Goal: Task Accomplishment & Management: Use online tool/utility

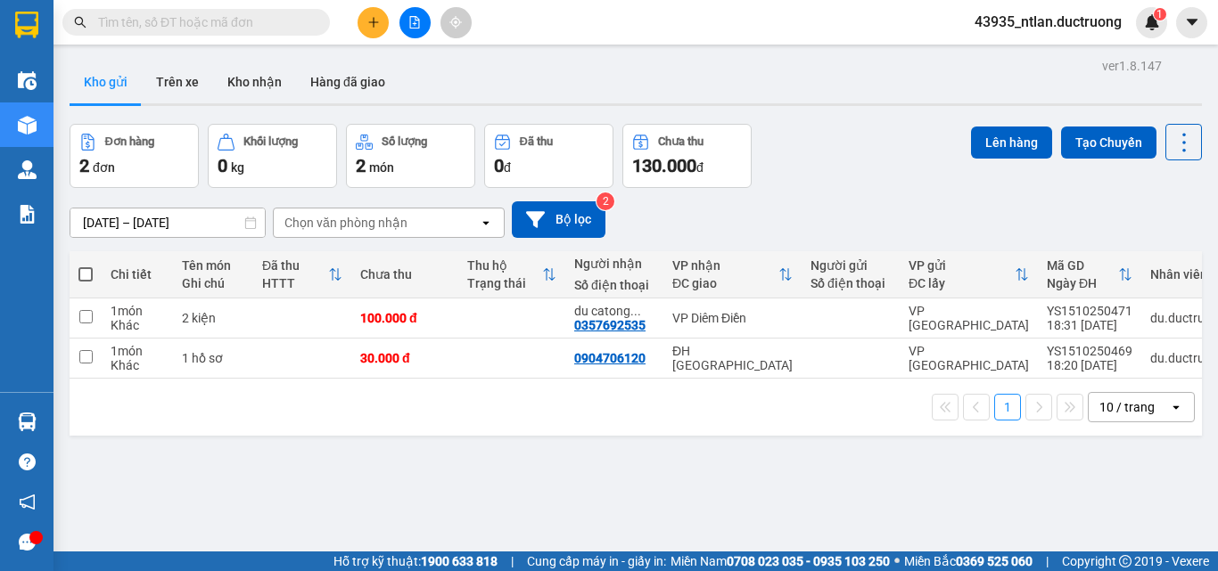
click at [219, 30] on input "text" at bounding box center [203, 22] width 210 height 20
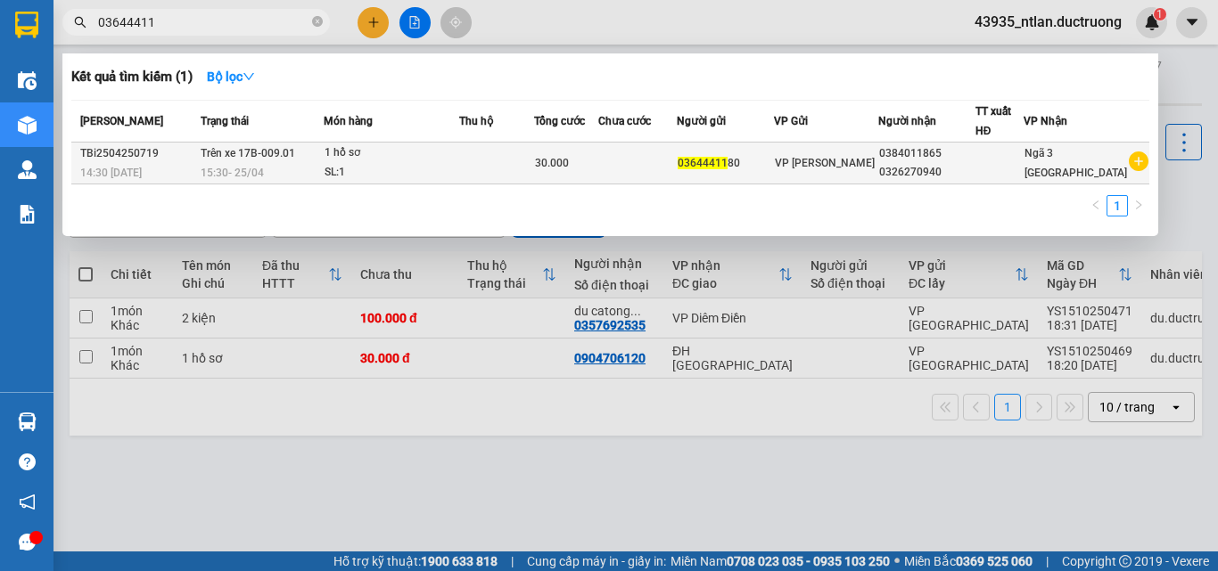
type input "03644411"
click at [960, 176] on div "0326270940" at bounding box center [926, 172] width 95 height 19
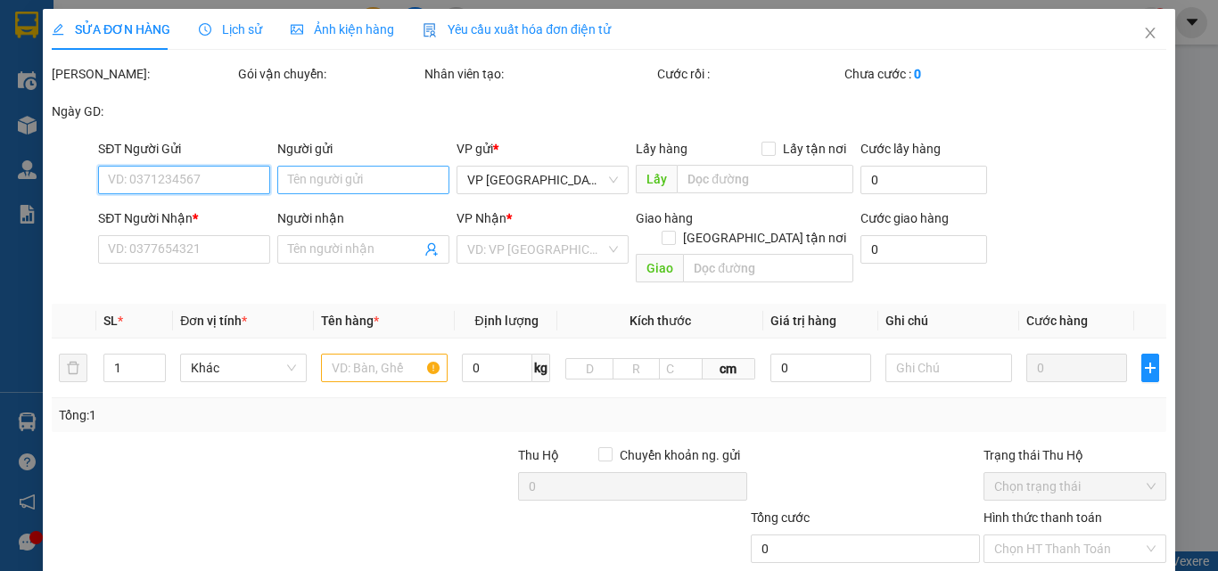
type input "0364441180"
type input "0384011865"
type input "0326270940"
type input "30.000"
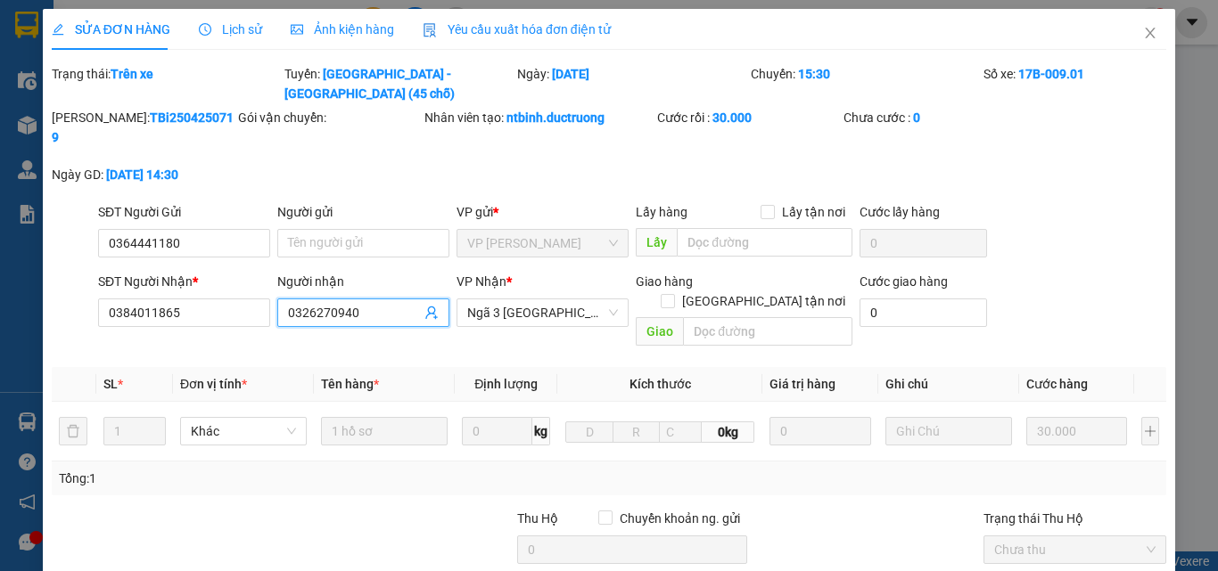
click at [297, 303] on input "0326270940" at bounding box center [354, 313] width 133 height 20
click at [1144, 42] on span "Close" at bounding box center [1150, 34] width 50 height 50
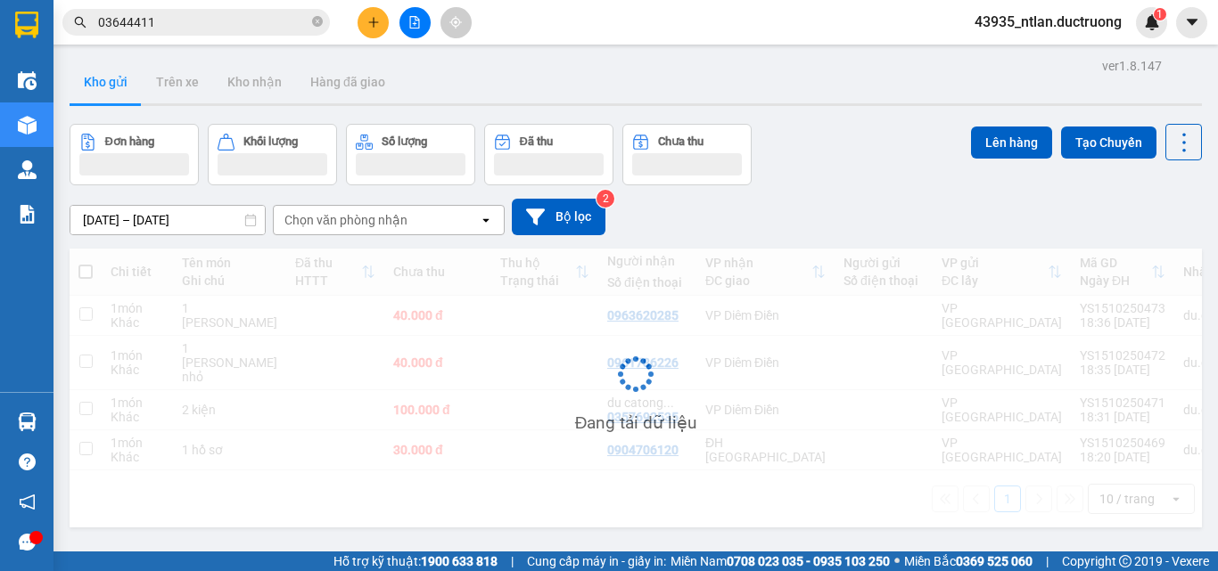
click at [199, 19] on input "03644411" at bounding box center [203, 22] width 210 height 20
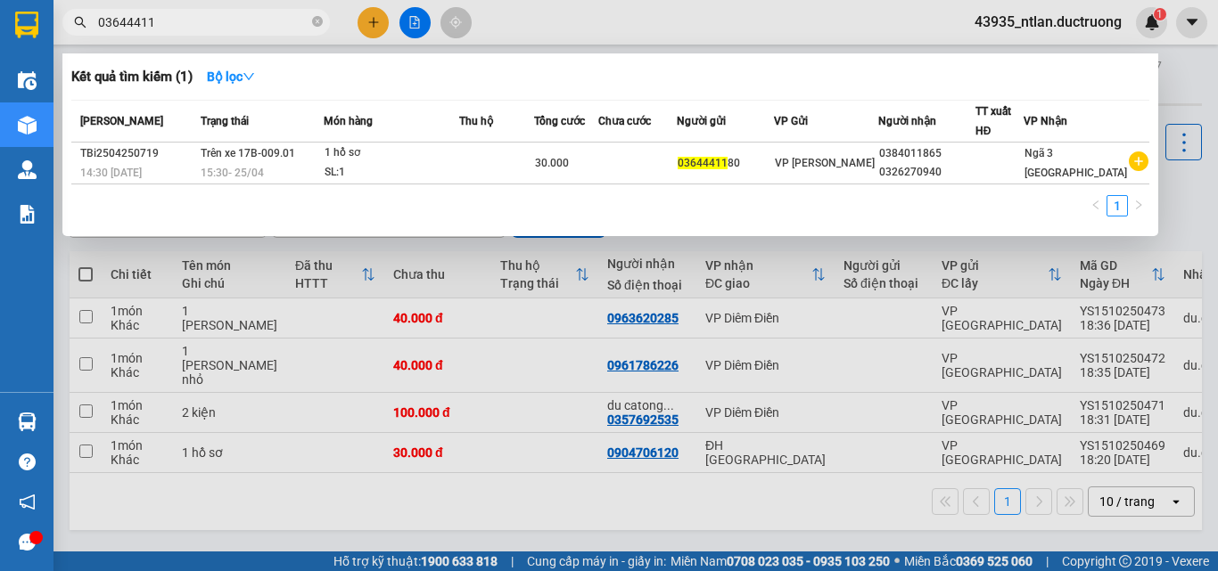
click at [199, 19] on input "03644411" at bounding box center [203, 22] width 210 height 20
paste input "26270940"
type input "0326270940"
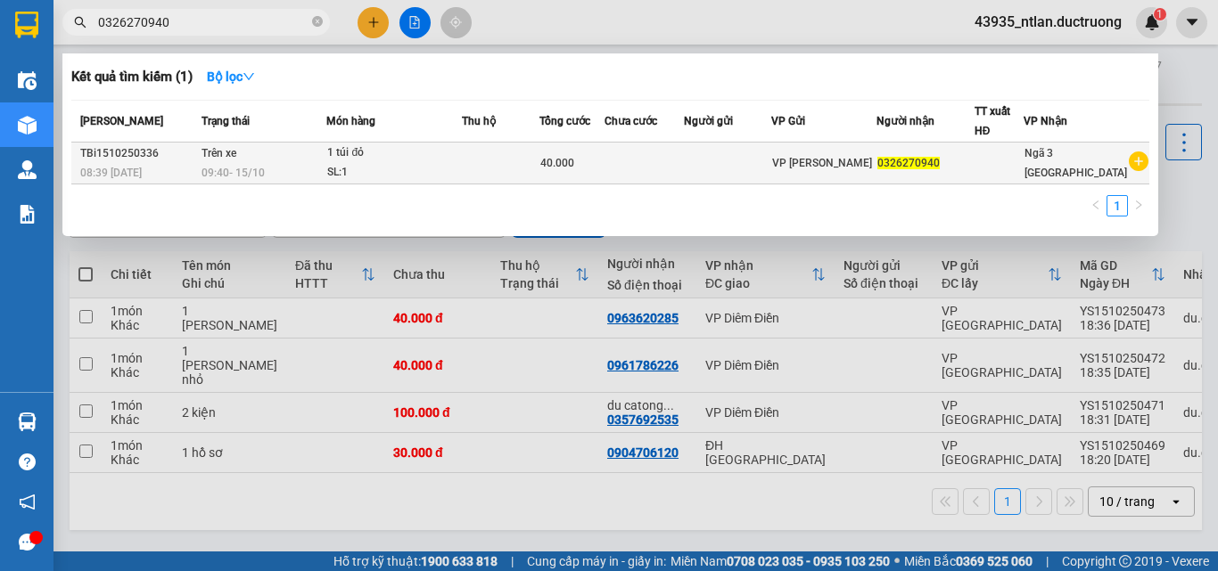
click at [187, 177] on div "08:39 - 15/10" at bounding box center [138, 173] width 116 height 20
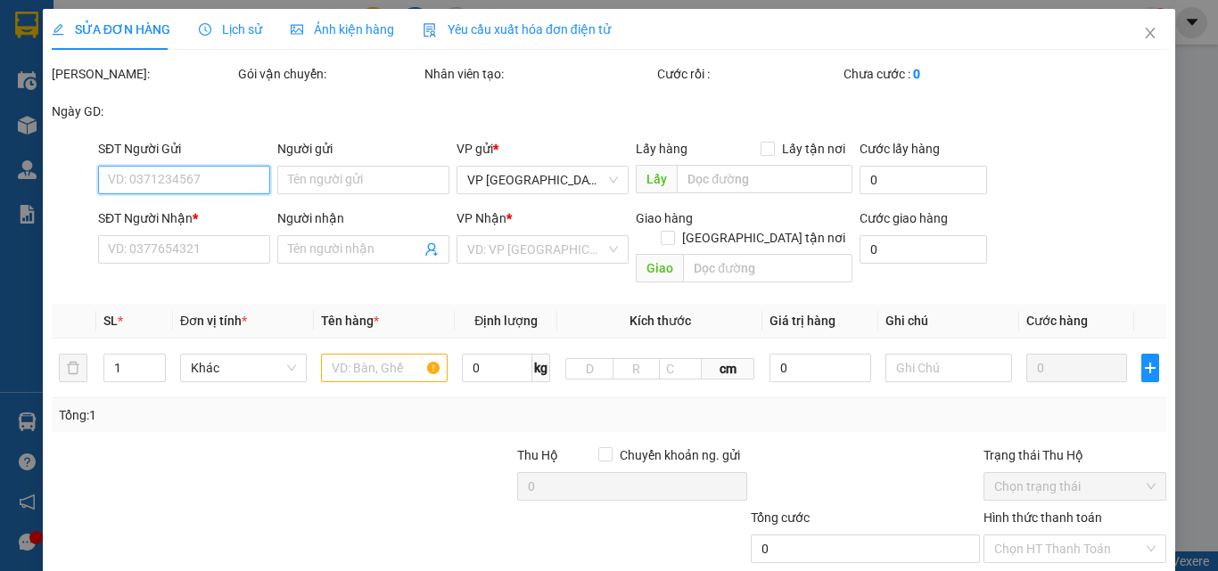
type input "0326270940"
type input "40.000"
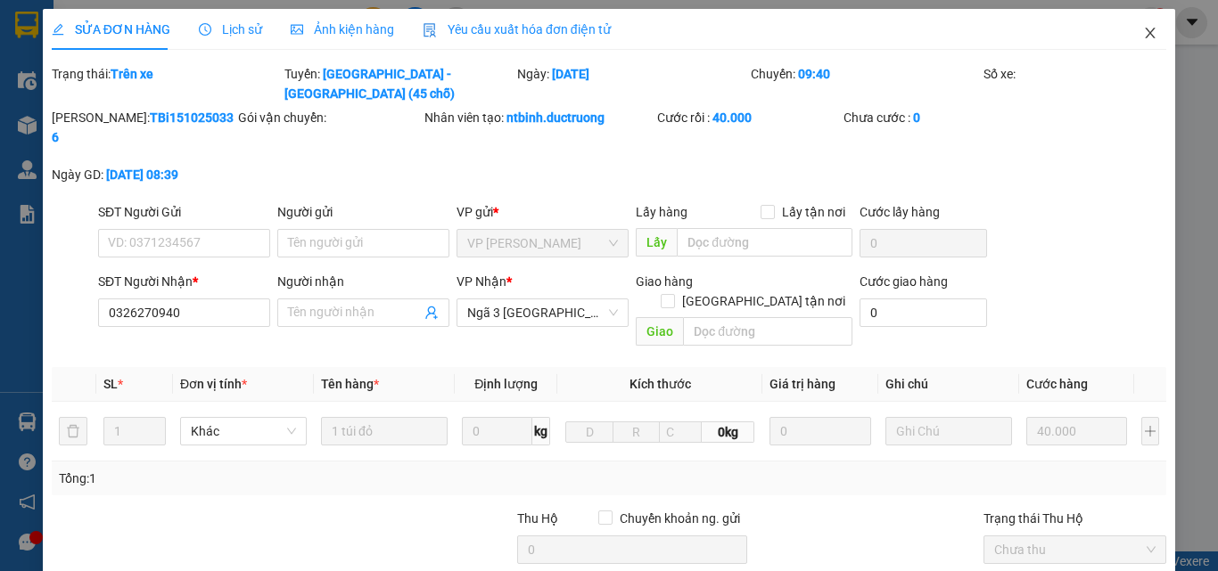
click at [1142, 25] on span "Close" at bounding box center [1150, 34] width 50 height 50
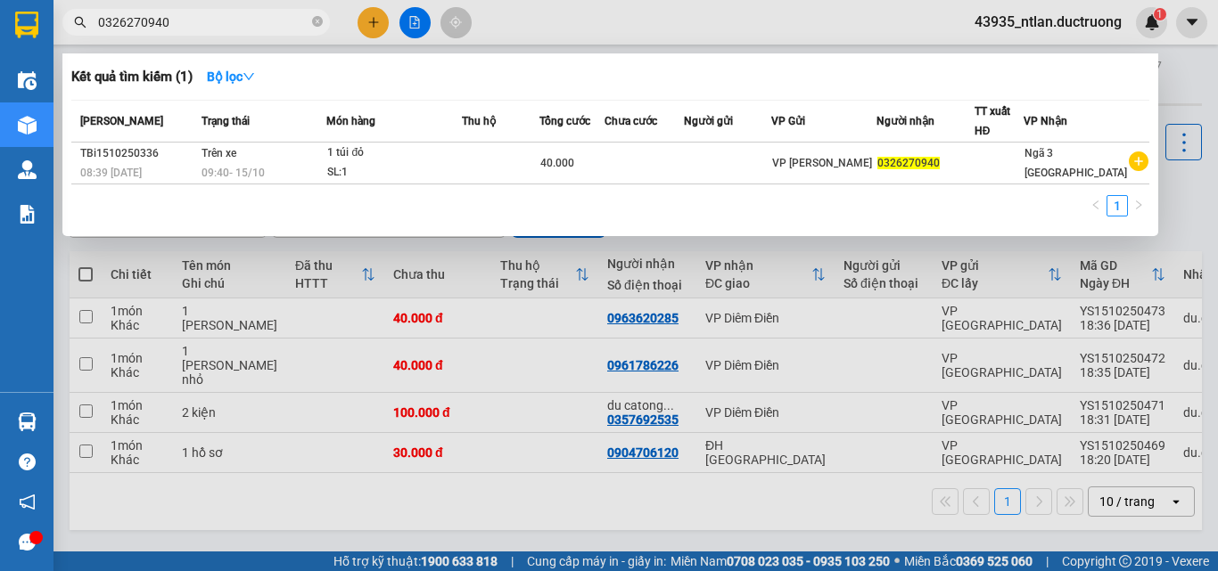
click at [247, 27] on input "0326270940" at bounding box center [203, 22] width 210 height 20
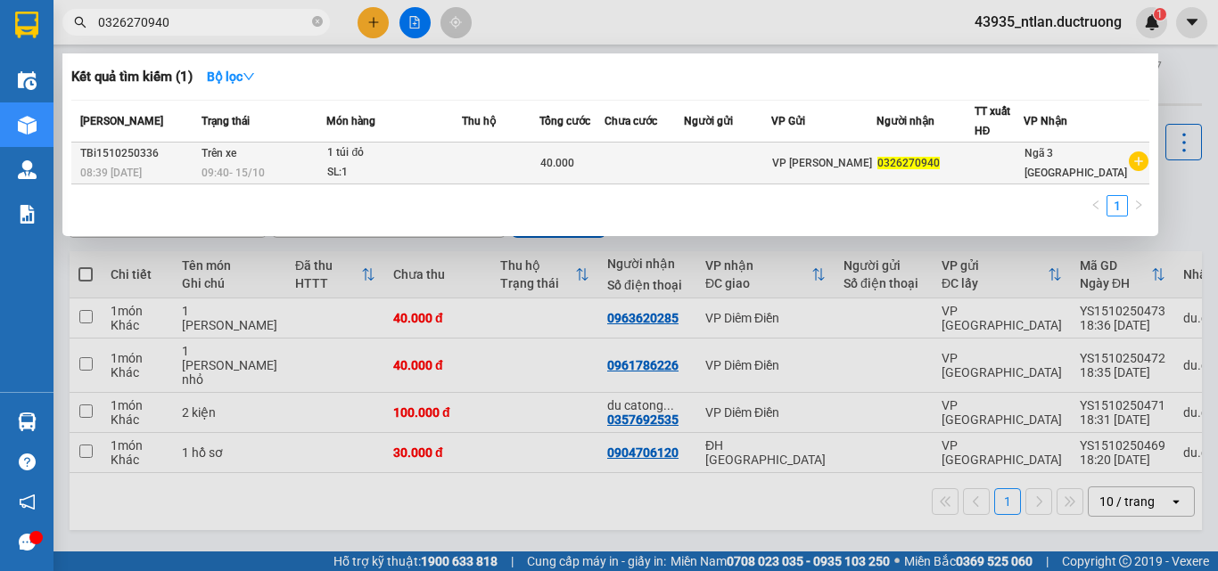
click at [833, 179] on td "VP Trần Bình" at bounding box center [823, 164] width 105 height 42
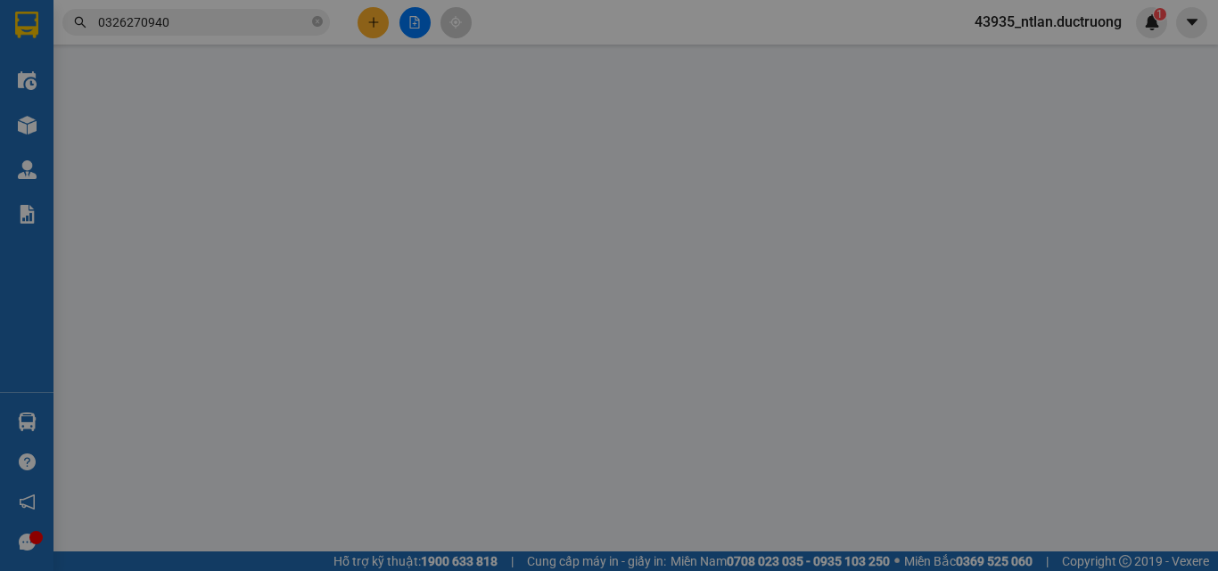
type input "0326270940"
type input "40.000"
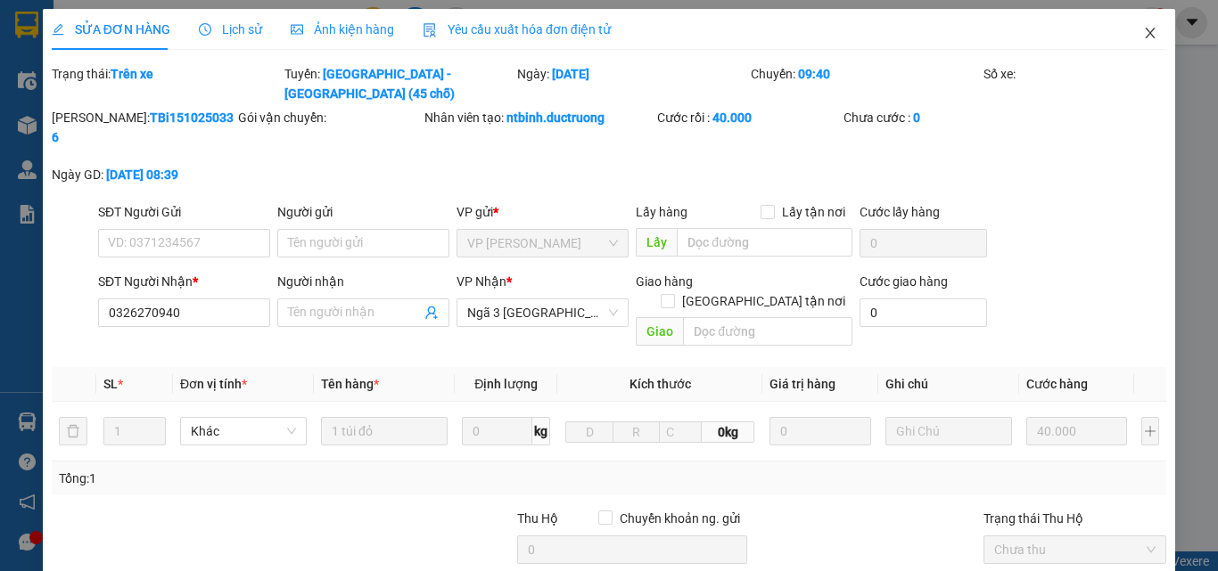
click at [1143, 36] on icon "close" at bounding box center [1150, 33] width 14 height 14
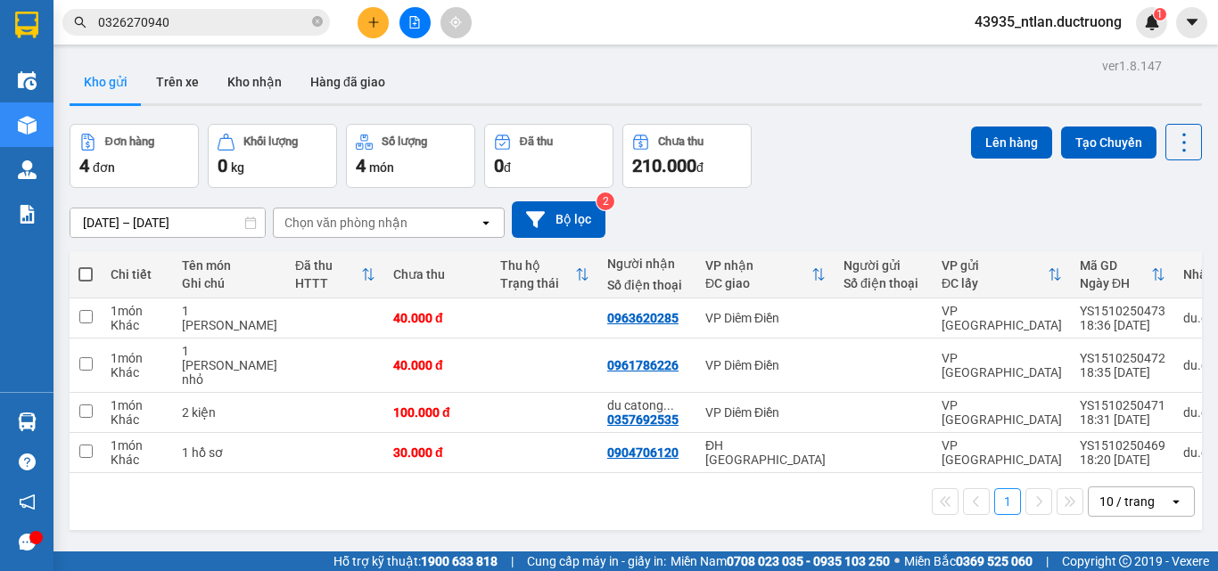
click at [222, 14] on input "0326270940" at bounding box center [203, 22] width 210 height 20
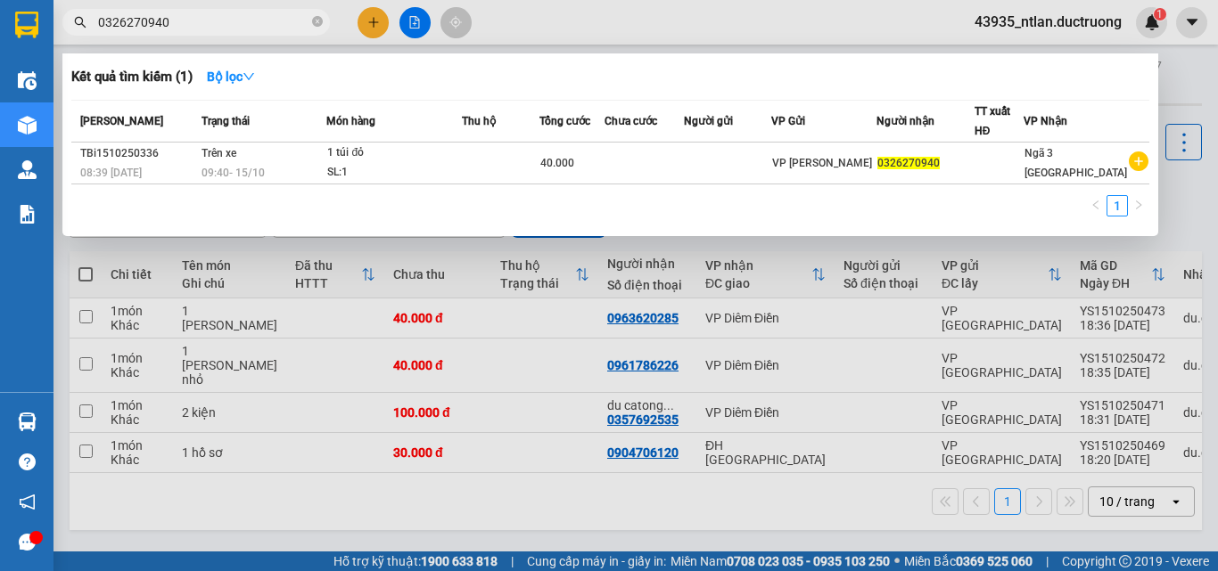
click at [142, 25] on input "0326270940" at bounding box center [203, 22] width 210 height 20
paste input "83 8662323"
type input "083 8662323"
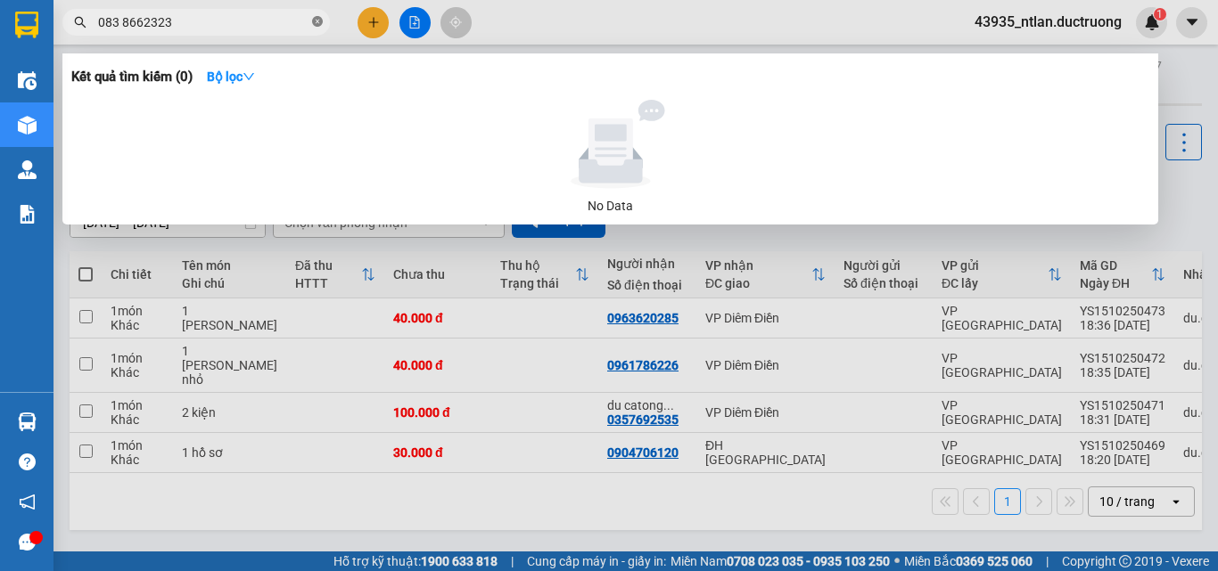
click at [316, 27] on icon "close-circle" at bounding box center [317, 21] width 11 height 11
